Goal: Information Seeking & Learning: Learn about a topic

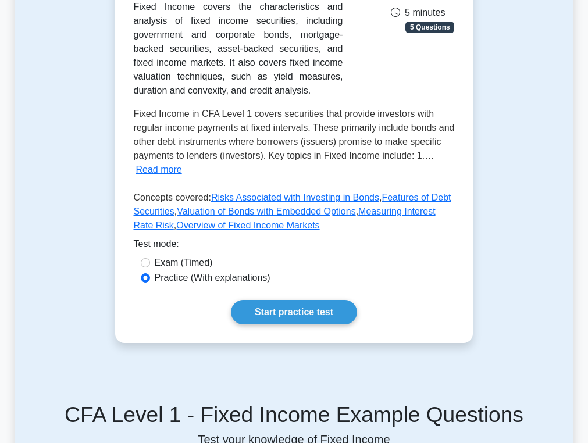
click at [300, 111] on span "Fixed Income in CFA Level 1 covers securities that provide investors with regul…" at bounding box center [294, 135] width 321 height 52
click at [291, 312] on link "Start practice test" at bounding box center [294, 312] width 126 height 24
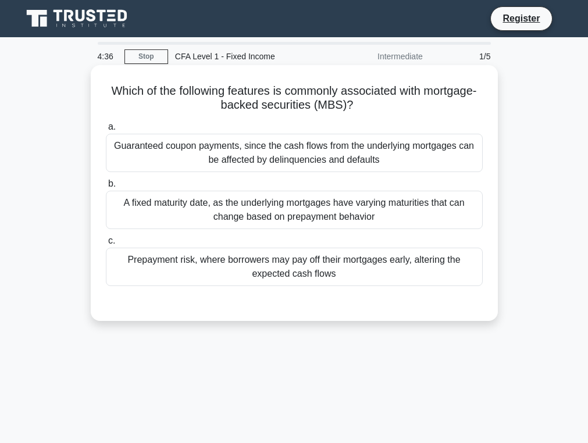
click at [243, 271] on div "Prepayment risk, where borrowers may pay off their mortgages early, altering th…" at bounding box center [294, 267] width 377 height 38
click at [106, 245] on input "c. Prepayment risk, where borrowers may pay off their mortgages early, altering…" at bounding box center [106, 241] width 0 height 8
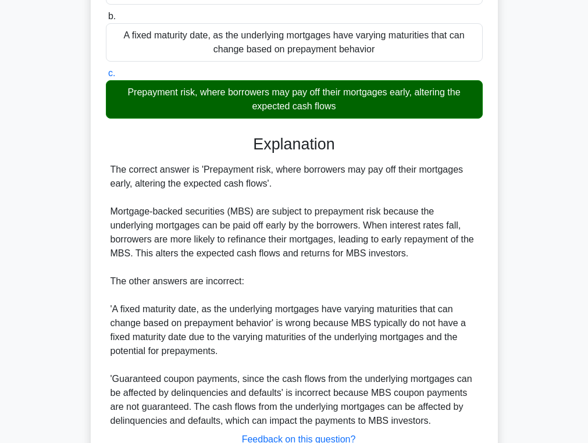
scroll to position [258, 0]
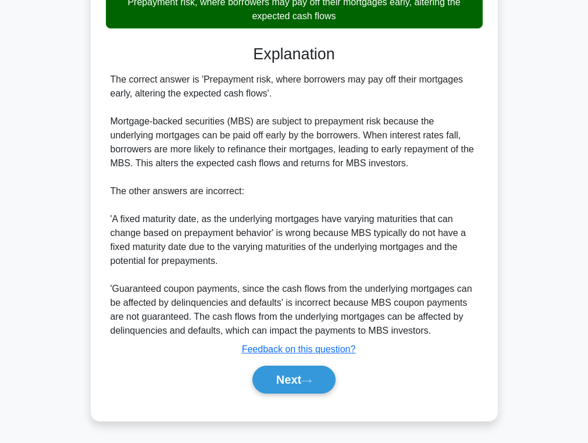
drag, startPoint x: 293, startPoint y: 382, endPoint x: 314, endPoint y: 241, distance: 143.1
click at [314, 241] on div "Explanation The correct answer is 'Prepayment risk, where borrowers may pay off…" at bounding box center [294, 222] width 377 height 354
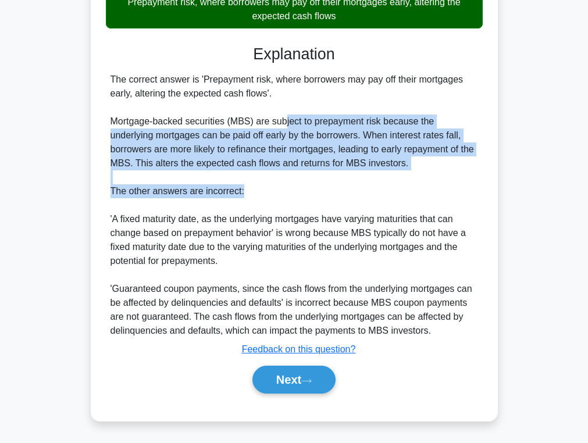
drag, startPoint x: 285, startPoint y: 116, endPoint x: 304, endPoint y: 189, distance: 75.2
click at [304, 189] on div "The correct answer is 'Prepayment risk, where borrowers may pay off their mortg…" at bounding box center [295, 205] width 368 height 265
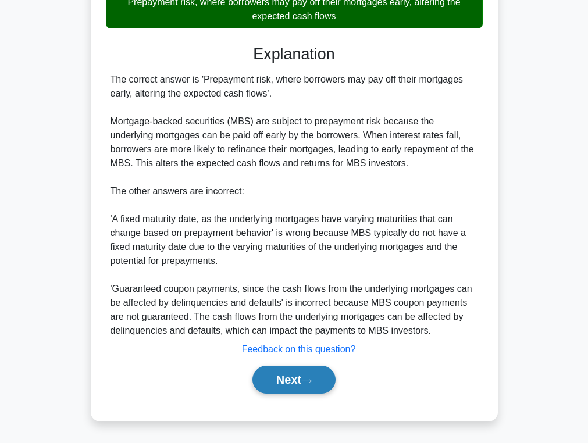
click at [320, 374] on button "Next" at bounding box center [294, 380] width 83 height 28
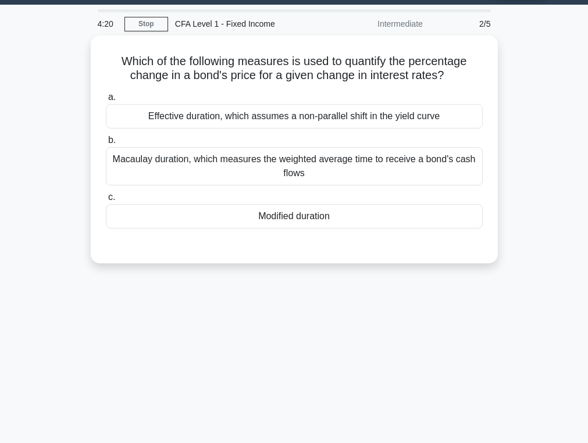
scroll to position [0, 0]
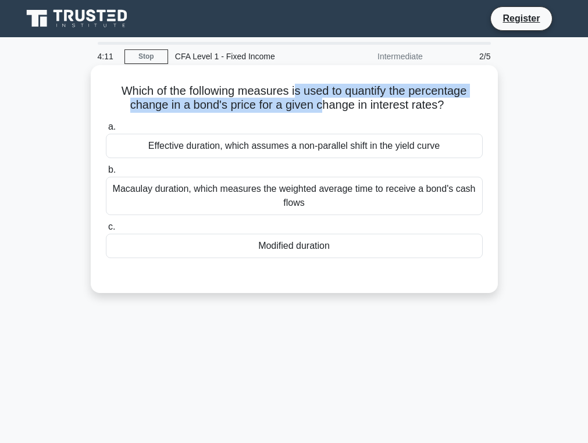
drag, startPoint x: 295, startPoint y: 87, endPoint x: 320, endPoint y: 103, distance: 29.1
click at [320, 103] on h5 "Which of the following measures is used to quantify the percentage change in a …" at bounding box center [294, 98] width 379 height 29
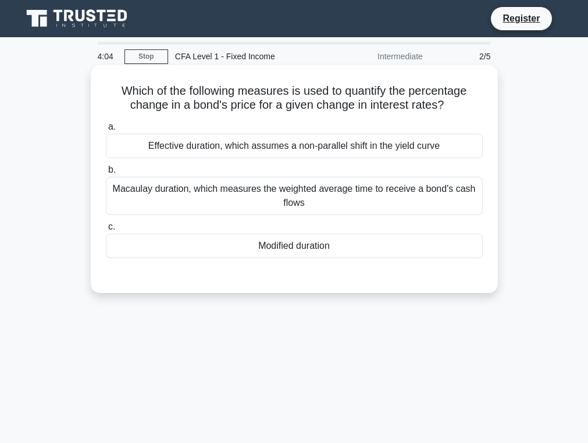
click at [269, 252] on div "Modified duration" at bounding box center [294, 246] width 377 height 24
click at [106, 231] on input "c. Modified duration" at bounding box center [106, 227] width 0 height 8
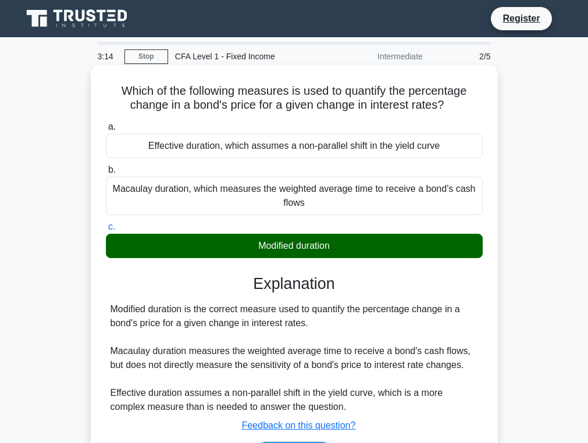
scroll to position [185, 0]
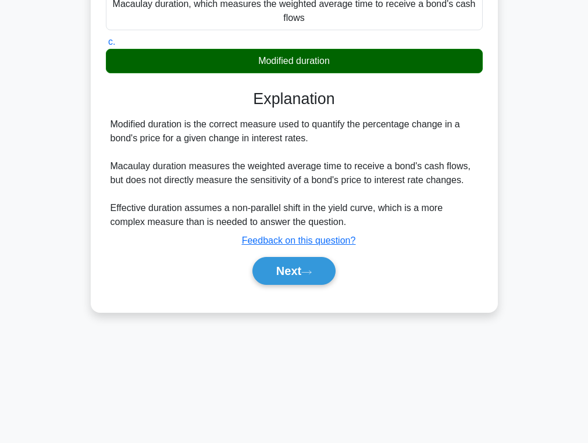
click at [293, 294] on div "a. Effective duration, which assumes a non-parallel shift in the yield curve b.…" at bounding box center [294, 115] width 379 height 367
click at [293, 279] on button "Next" at bounding box center [294, 271] width 83 height 28
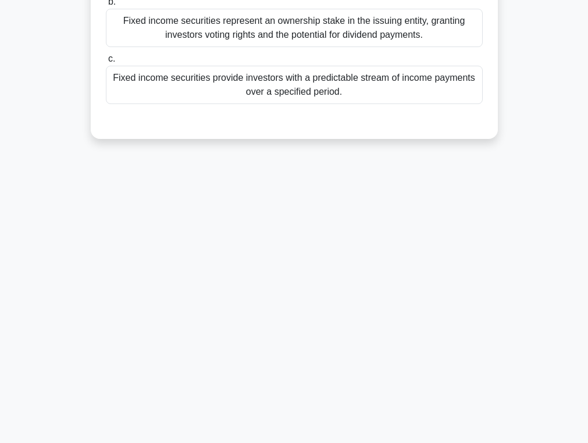
scroll to position [0, 0]
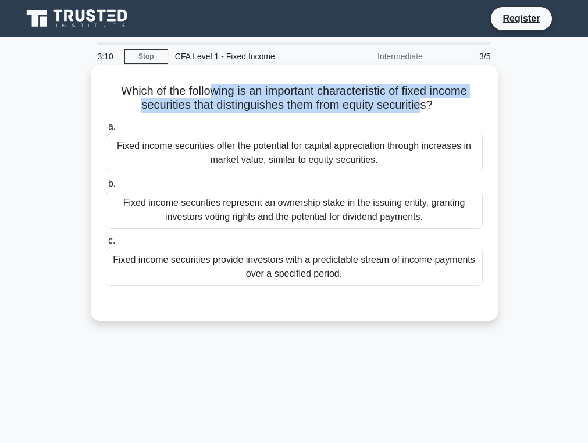
drag, startPoint x: 209, startPoint y: 90, endPoint x: 421, endPoint y: 102, distance: 212.8
click at [421, 102] on h5 "Which of the following is an important characteristic of fixed income securitie…" at bounding box center [294, 98] width 379 height 29
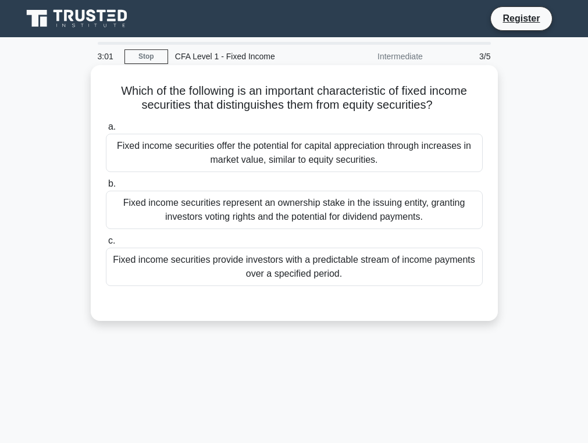
click at [308, 274] on div "Fixed income securities provide investors with a predictable stream of income p…" at bounding box center [294, 267] width 377 height 38
click at [106, 245] on input "c. Fixed income securities provide investors with a predictable stream of incom…" at bounding box center [106, 241] width 0 height 8
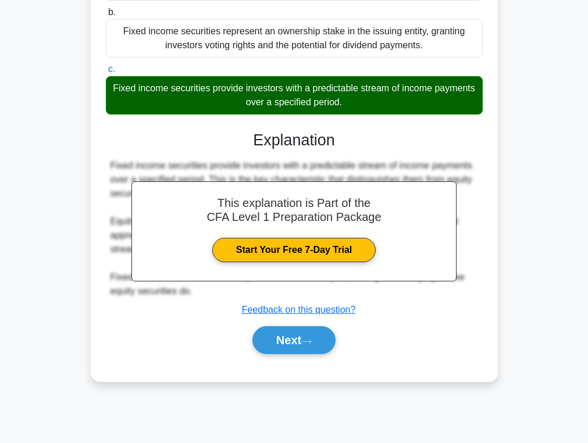
scroll to position [169, 0]
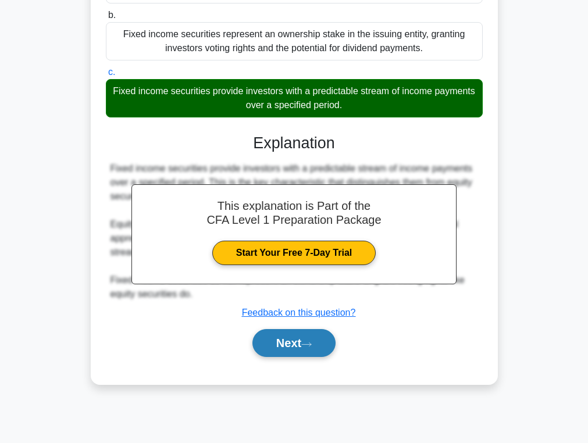
click at [306, 348] on button "Next" at bounding box center [294, 343] width 83 height 28
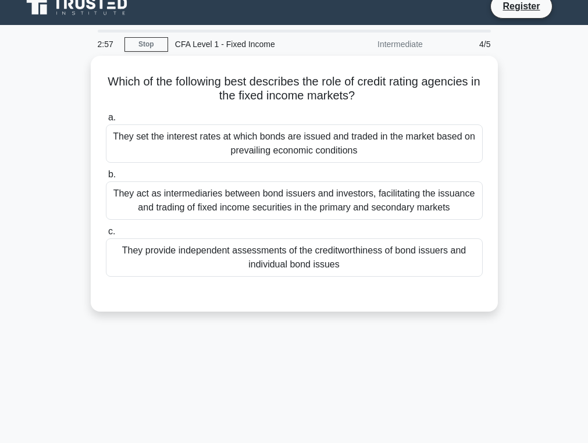
scroll to position [0, 0]
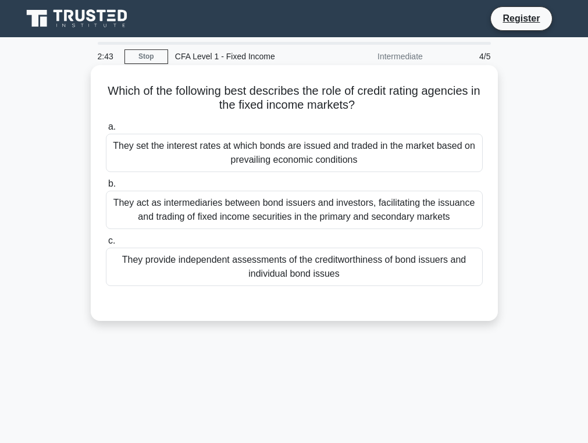
click at [296, 271] on div "They provide independent assessments of the creditworthiness of bond issuers an…" at bounding box center [294, 267] width 377 height 38
click at [106, 245] on input "c. They provide independent assessments of the creditworthiness of bond issuers…" at bounding box center [106, 241] width 0 height 8
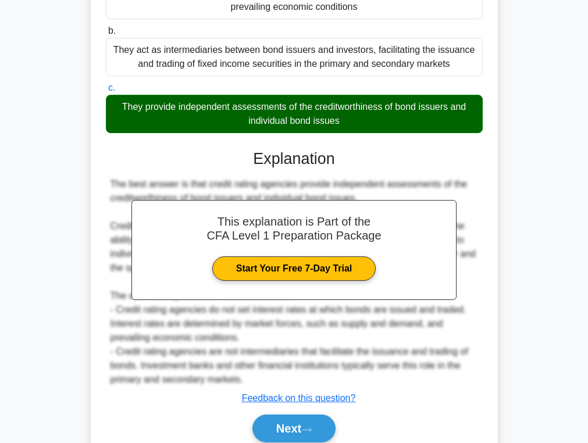
scroll to position [203, 0]
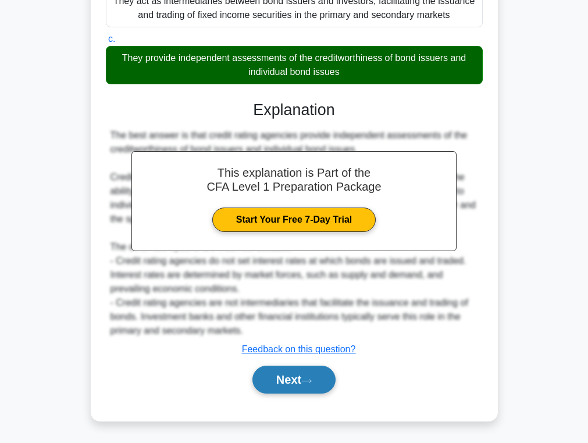
click at [322, 373] on button "Next" at bounding box center [294, 380] width 83 height 28
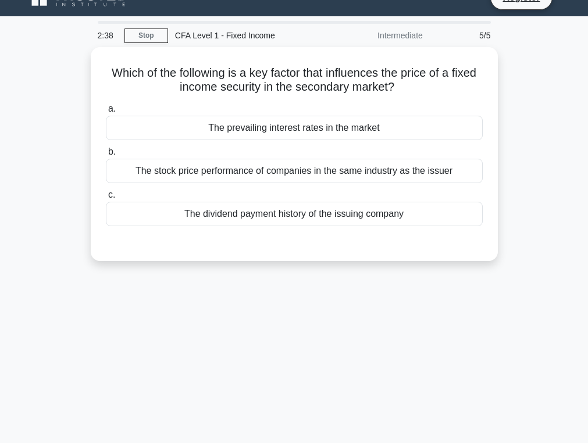
scroll to position [0, 0]
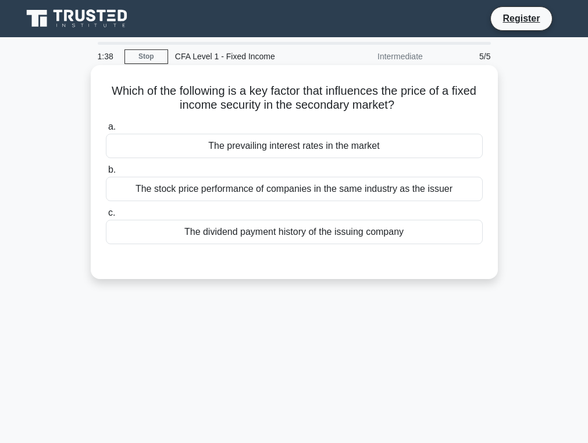
click at [371, 144] on div "The prevailing interest rates in the market" at bounding box center [294, 146] width 377 height 24
click at [106, 131] on input "a. The prevailing interest rates in the market" at bounding box center [106, 127] width 0 height 8
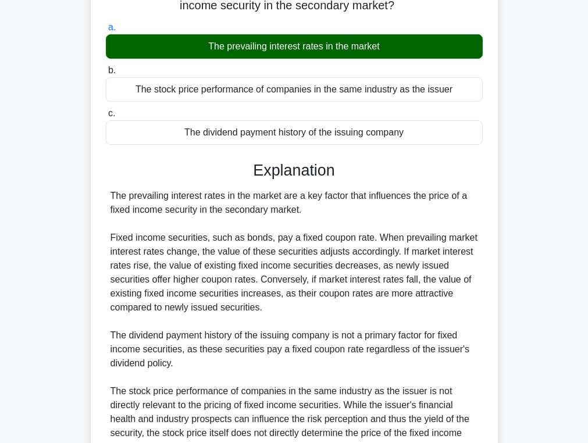
scroll to position [217, 0]
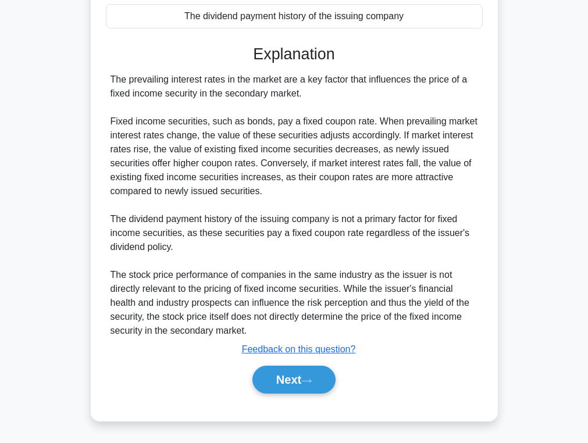
click at [297, 394] on div "Next" at bounding box center [294, 379] width 377 height 37
click at [292, 381] on button "Next" at bounding box center [294, 380] width 83 height 28
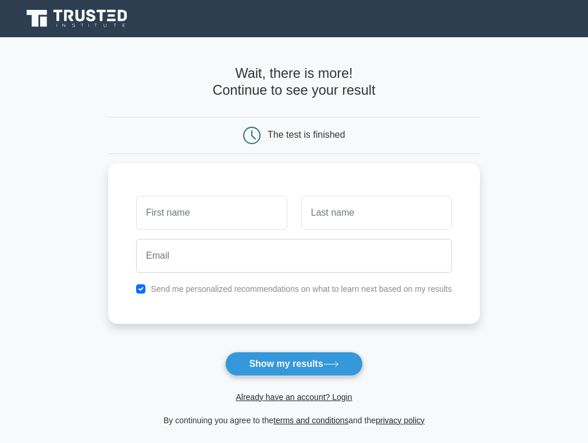
click at [86, 13] on icon at bounding box center [78, 19] width 112 height 22
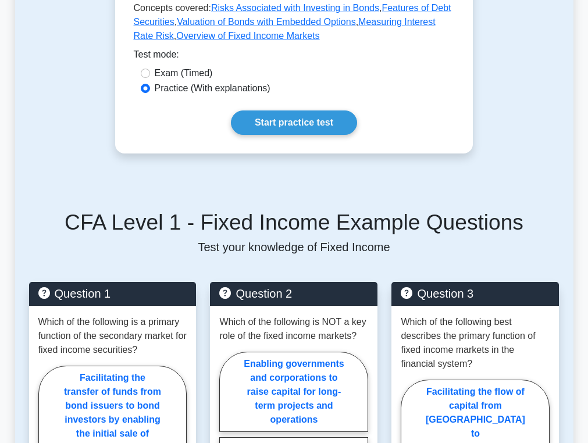
scroll to position [425, 0]
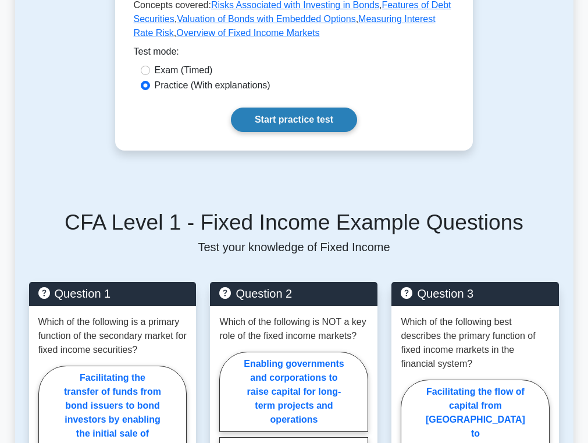
click at [298, 126] on link "Start practice test" at bounding box center [294, 120] width 126 height 24
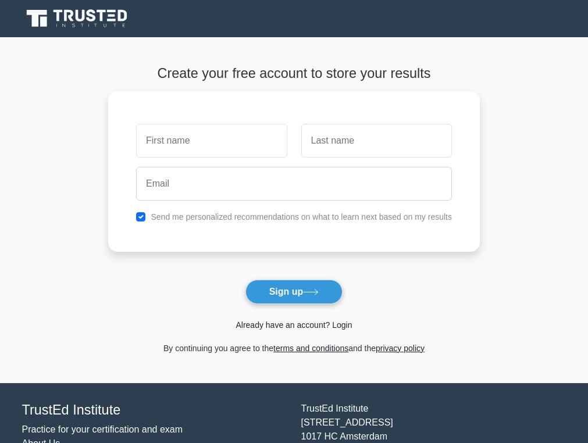
click at [329, 321] on link "Already have an account? Login" at bounding box center [294, 325] width 116 height 9
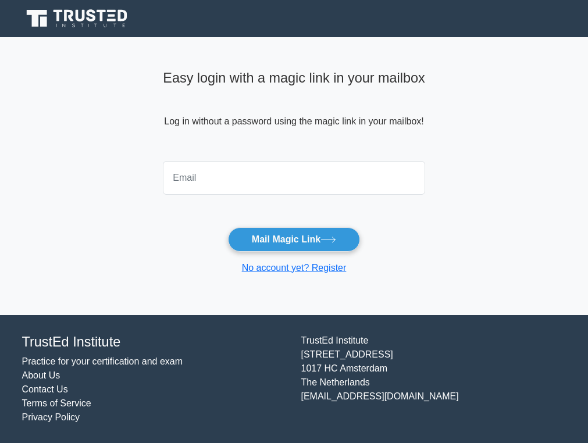
click at [289, 175] on input "email" at bounding box center [294, 178] width 262 height 34
type input "damianus.clairvoyance@gmail.com"
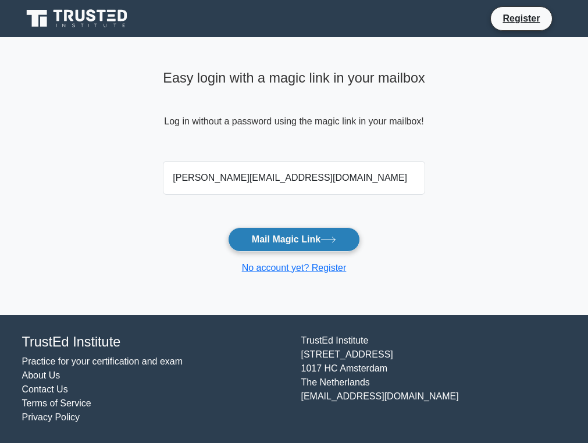
click at [301, 244] on button "Mail Magic Link" at bounding box center [294, 240] width 132 height 24
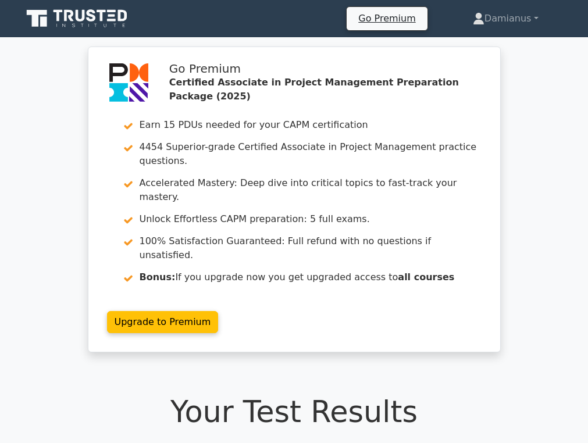
click at [75, 30] on link at bounding box center [78, 19] width 112 height 28
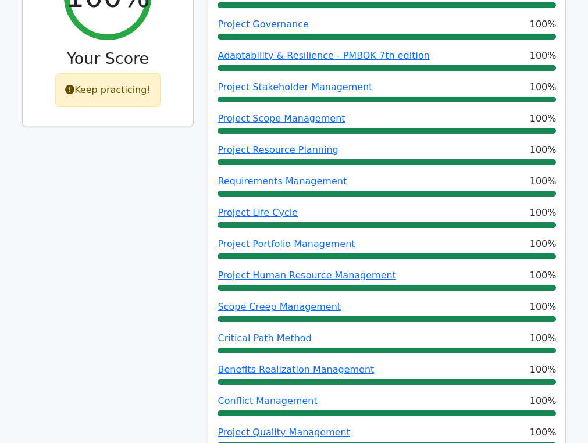
scroll to position [699, 0]
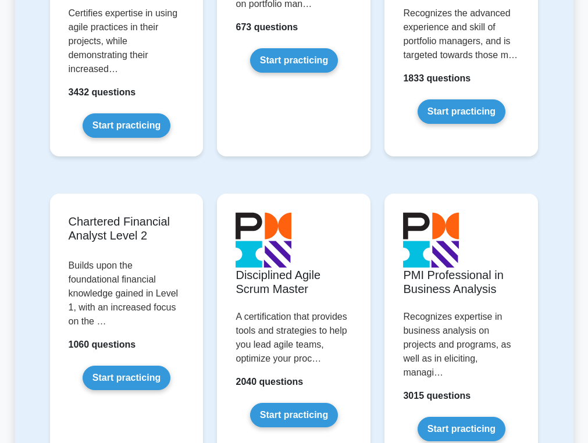
scroll to position [2780, 0]
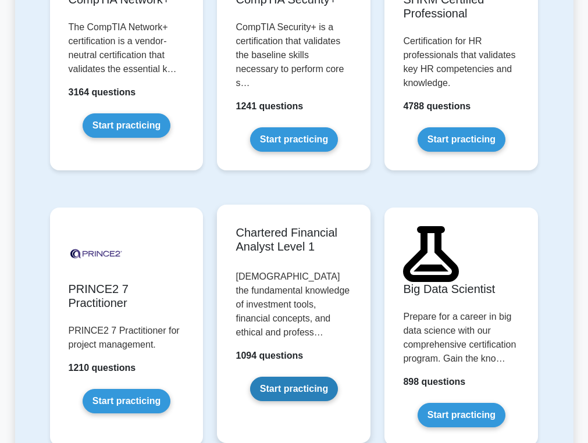
click at [314, 377] on link "Start practicing" at bounding box center [294, 389] width 88 height 24
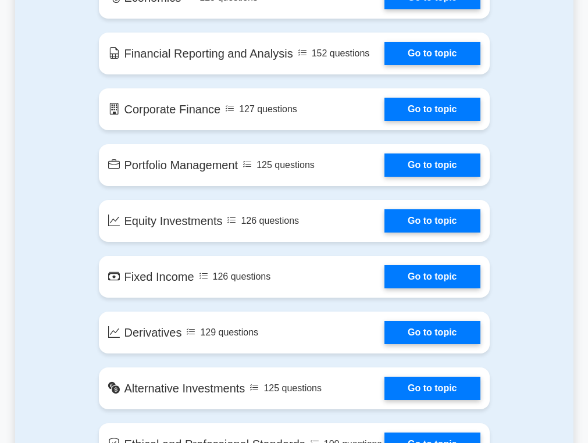
scroll to position [882, 0]
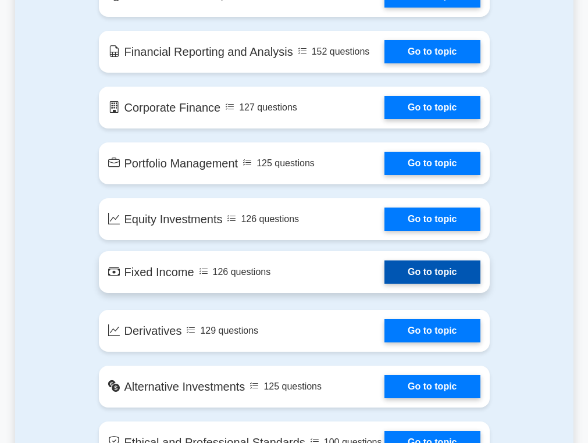
click at [449, 275] on link "Go to topic" at bounding box center [432, 272] width 95 height 23
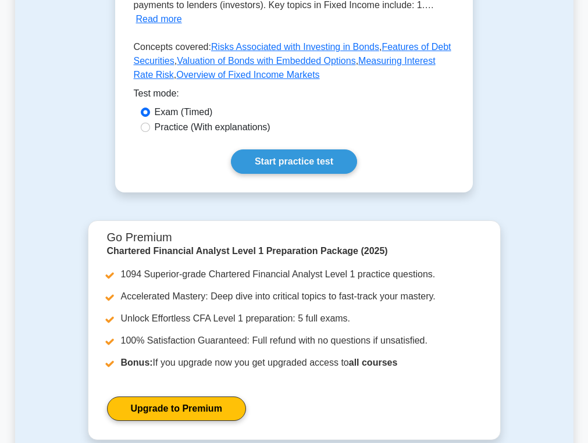
scroll to position [393, 0]
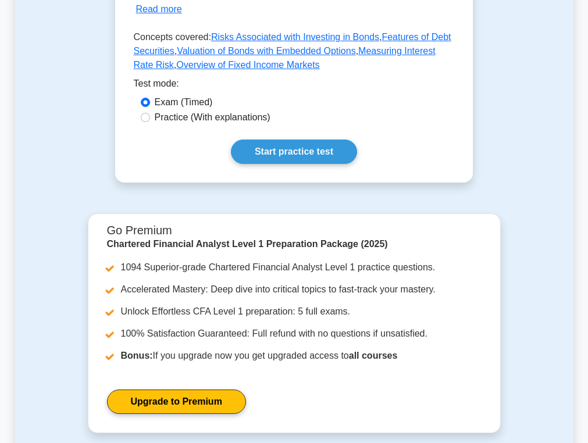
click at [239, 121] on label "Practice (With explanations)" at bounding box center [213, 118] width 116 height 14
click at [150, 121] on input "Practice (With explanations)" at bounding box center [145, 117] width 9 height 9
radio input "true"
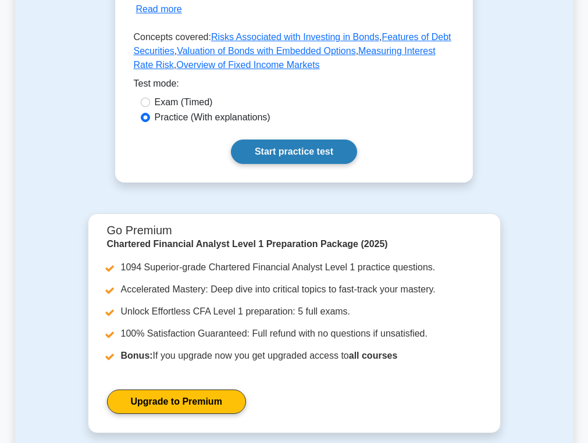
click at [274, 153] on link "Start practice test" at bounding box center [294, 152] width 126 height 24
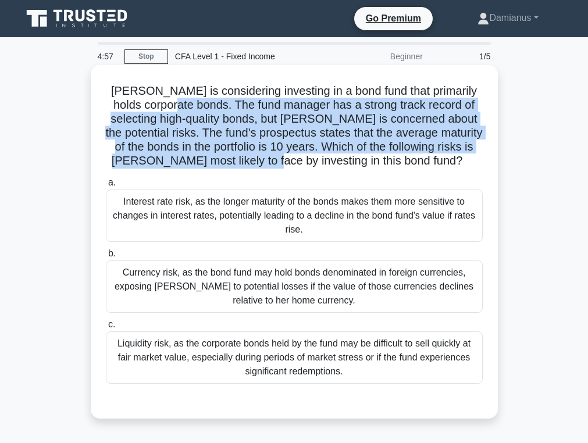
drag, startPoint x: 218, startPoint y: 101, endPoint x: 367, endPoint y: 158, distance: 159.7
click at [367, 158] on h5 "[PERSON_NAME] is considering investing in a bond fund that primarily holds corp…" at bounding box center [294, 126] width 379 height 85
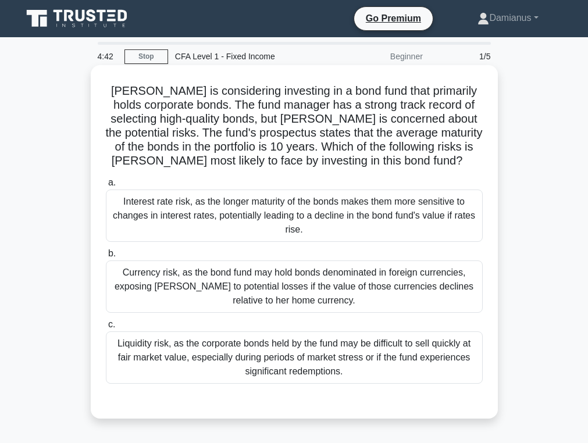
click at [262, 220] on div "Interest rate risk, as the longer maturity of the bonds makes them more sensiti…" at bounding box center [294, 216] width 377 height 52
click at [106, 187] on input "a. Interest rate risk, as the longer maturity of the bonds makes them more sens…" at bounding box center [106, 183] width 0 height 8
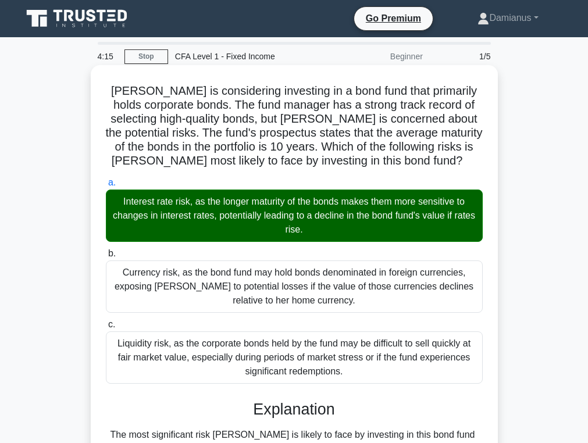
scroll to position [314, 0]
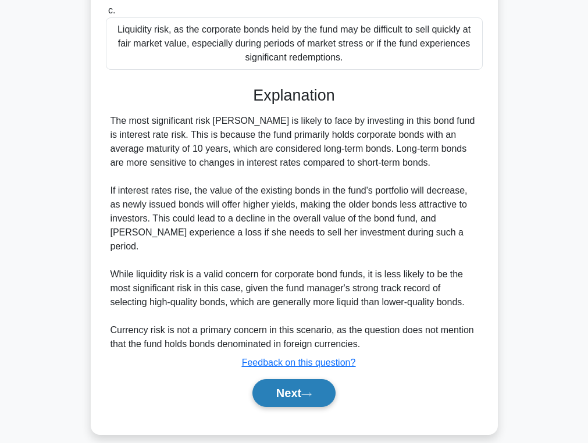
click at [297, 386] on button "Next" at bounding box center [294, 393] width 83 height 28
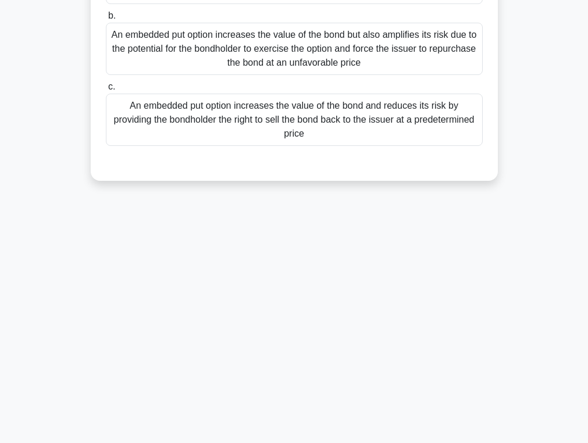
scroll to position [0, 0]
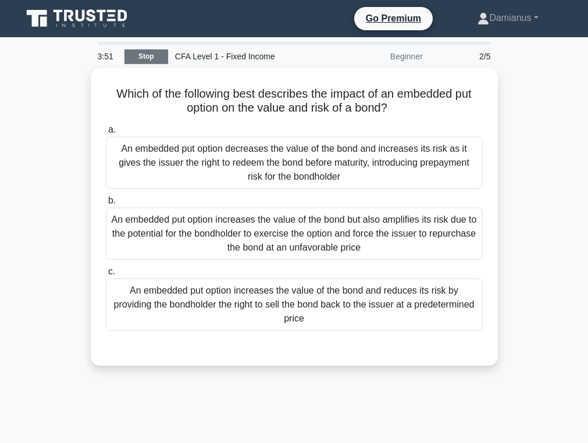
click at [131, 52] on link "Stop" at bounding box center [147, 56] width 44 height 15
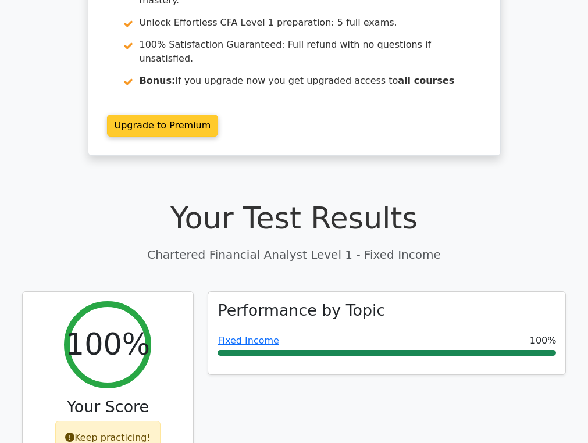
scroll to position [157, 0]
